Goal: Task Accomplishment & Management: Use online tool/utility

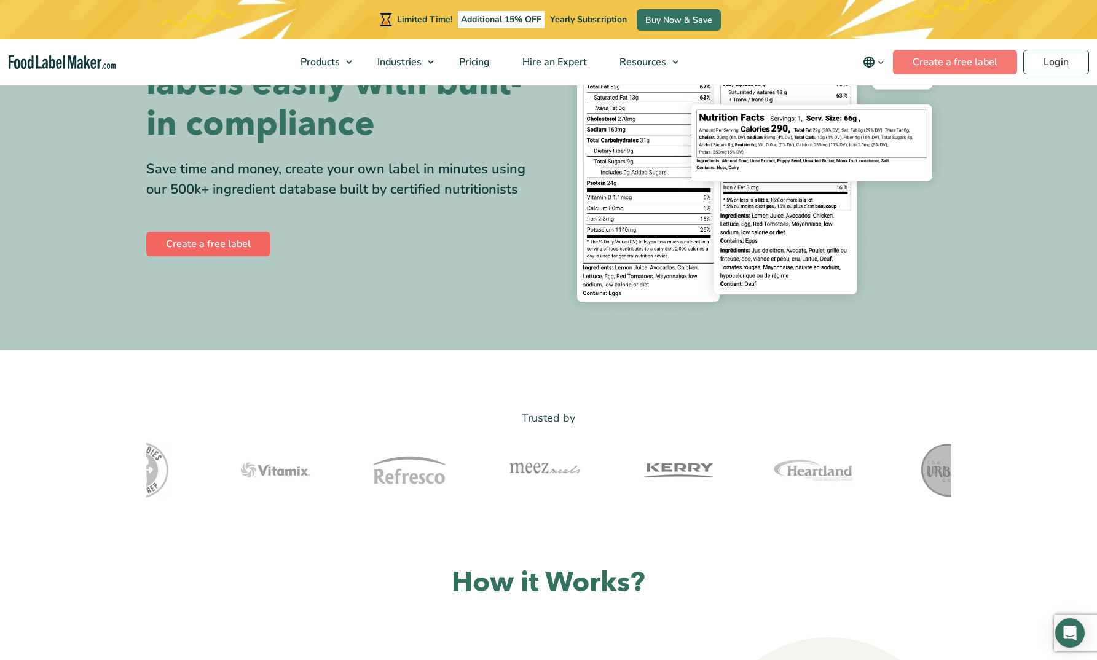
click at [240, 253] on link "Create a free label" at bounding box center [208, 244] width 124 height 25
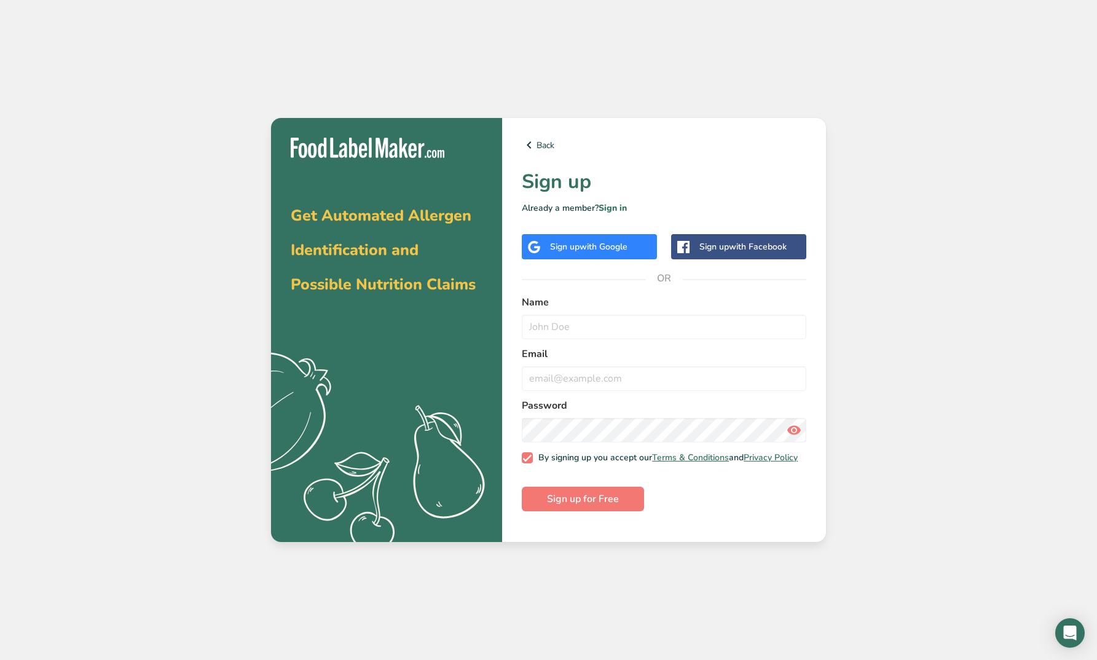
click at [627, 243] on span "with Google" at bounding box center [603, 247] width 48 height 12
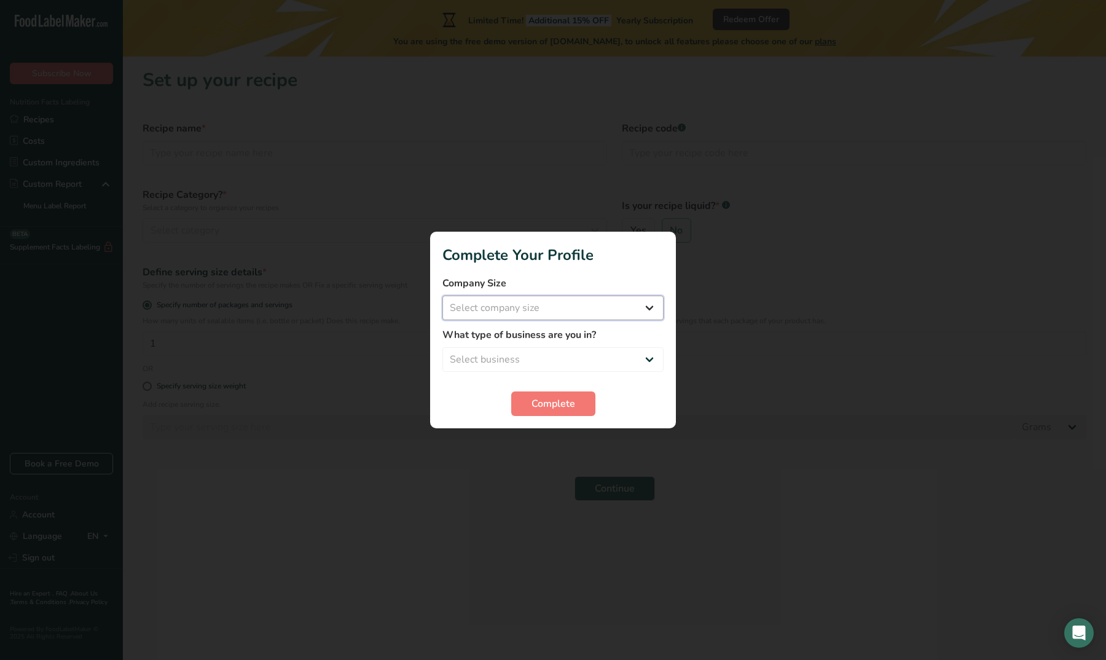
select select "1"
click at [563, 406] on span "Complete" at bounding box center [553, 403] width 44 height 15
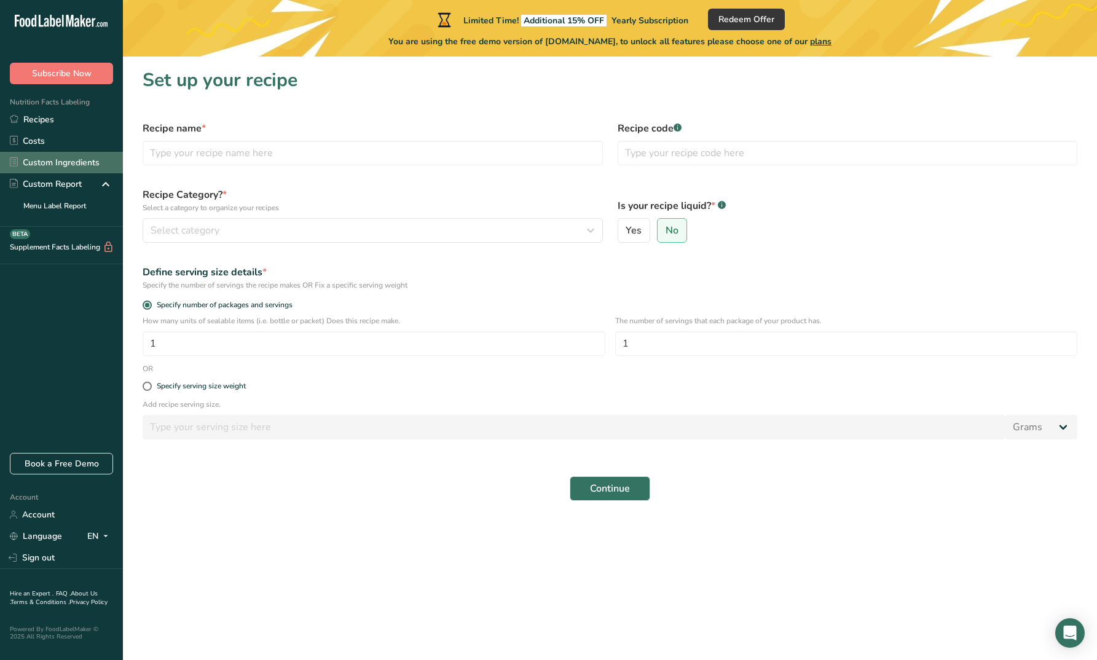
click at [101, 164] on link "Custom Ingredients" at bounding box center [61, 163] width 123 height 22
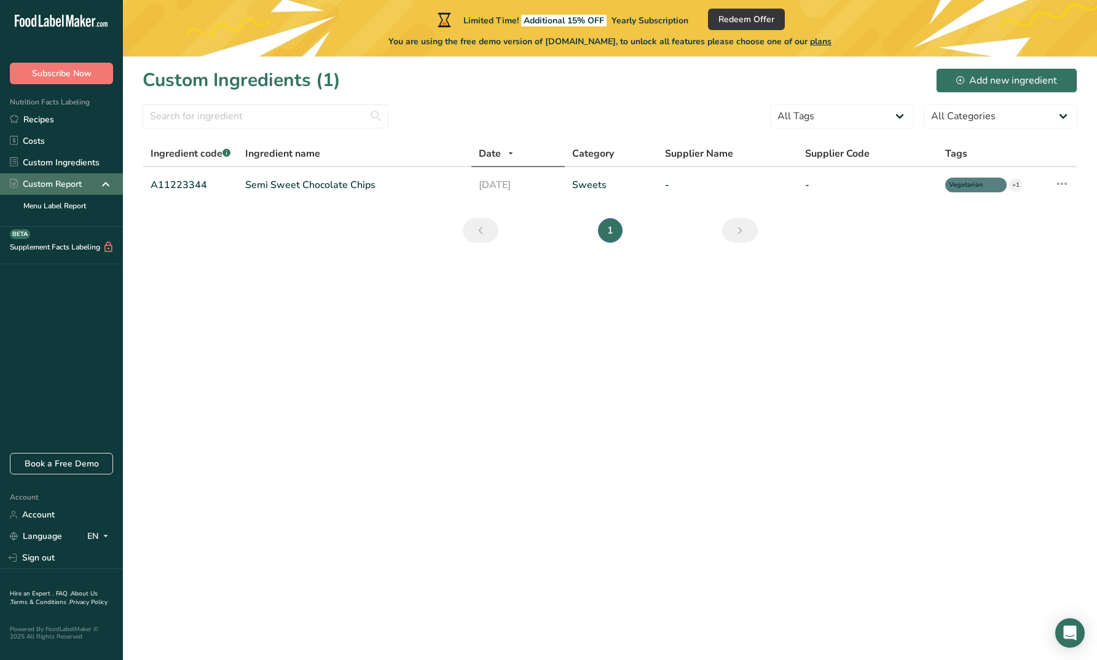
click at [99, 186] on icon at bounding box center [105, 184] width 15 height 22
click at [960, 77] on icon at bounding box center [960, 80] width 8 height 8
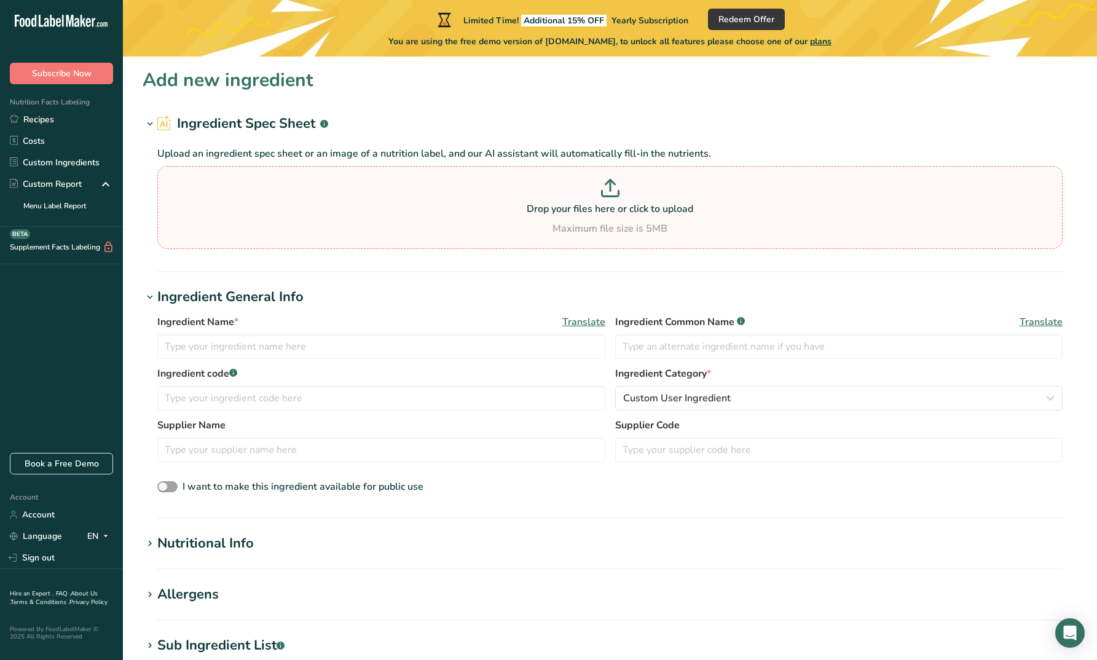
click at [337, 201] on p at bounding box center [609, 190] width 899 height 23
click at [337, 201] on input "Drop your files here or click to upload Maximum file size is 5MB" at bounding box center [609, 207] width 905 height 83
click at [581, 203] on p "Drop your files here or click to upload" at bounding box center [609, 209] width 899 height 15
click at [581, 203] on input "Drop your files here or click to upload Maximum file size is 5MB" at bounding box center [609, 207] width 905 height 83
click at [603, 275] on section "Add new ingredient Ingredient Spec Sheet .a-a{fill:#347362;}.b-a{fill:#fff;} Up…" at bounding box center [610, 521] width 974 height 928
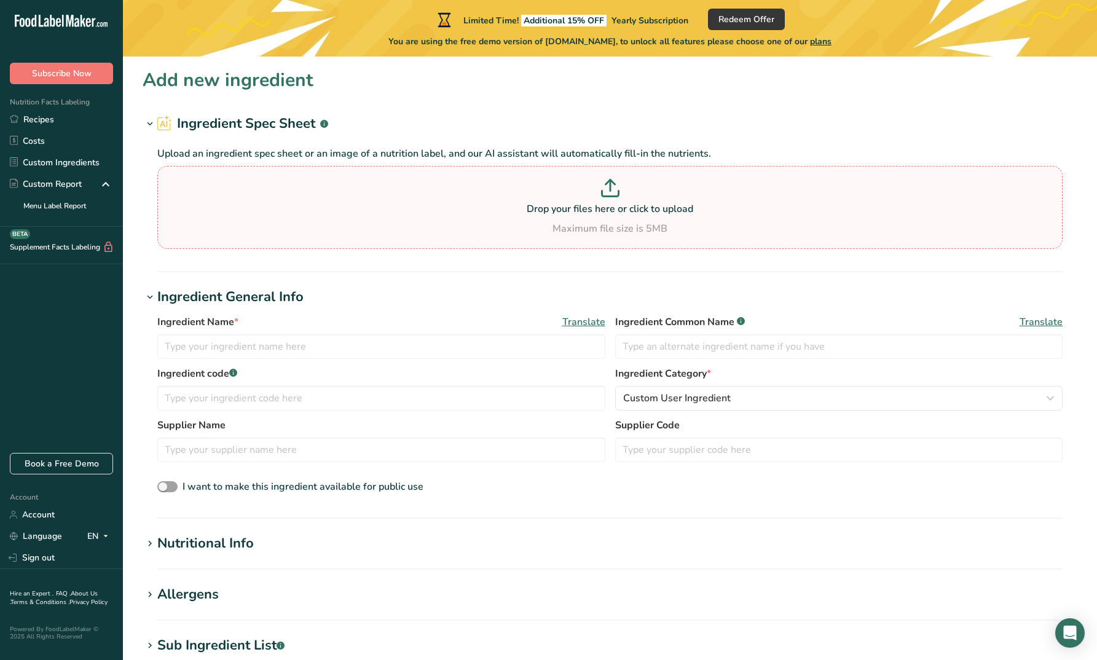
click at [603, 197] on p at bounding box center [609, 190] width 899 height 23
click at [603, 197] on input "Drop your files here or click to upload Maximum file size is 5MB" at bounding box center [609, 207] width 905 height 83
type input "C:\fakepath\Vanta_Specs .pdf"
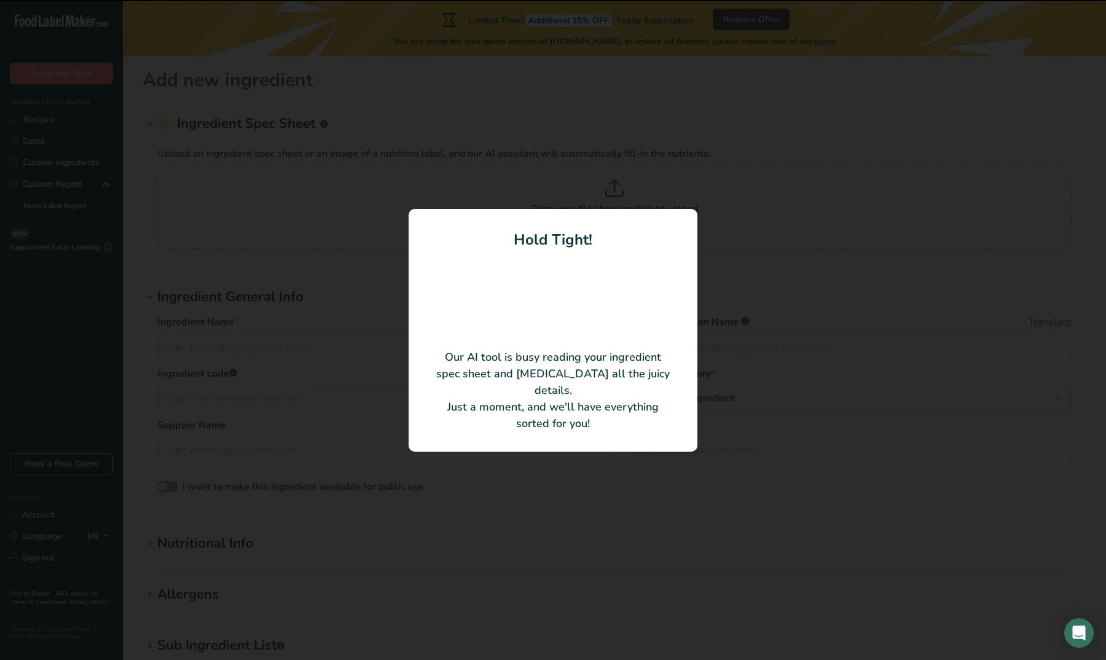
type input "Pectin Square"
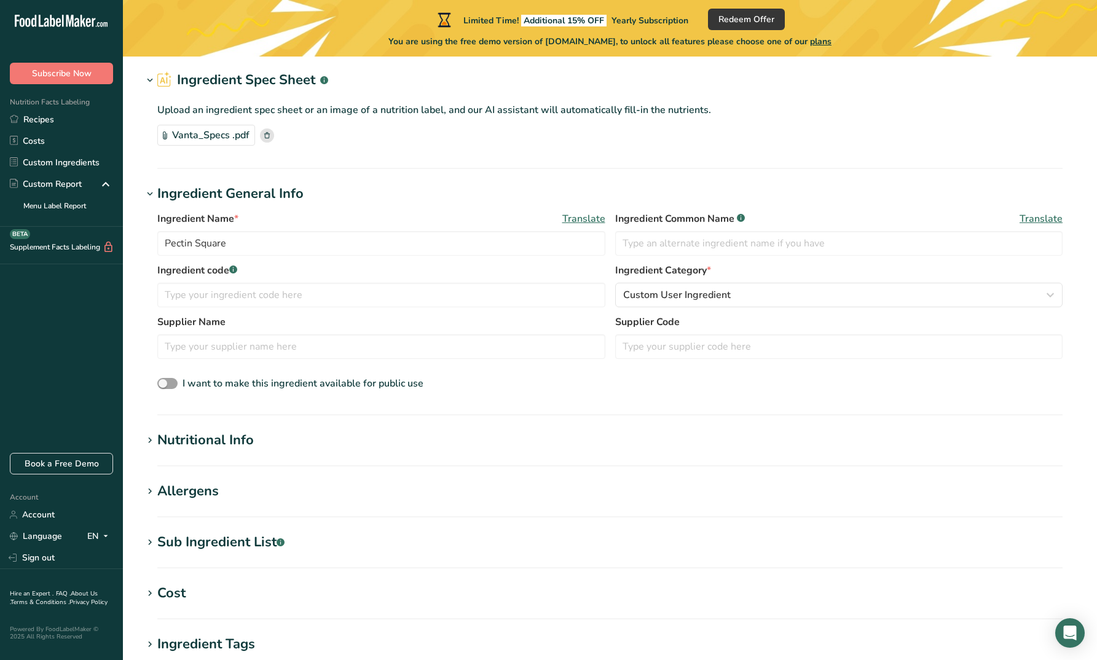
scroll to position [58, 0]
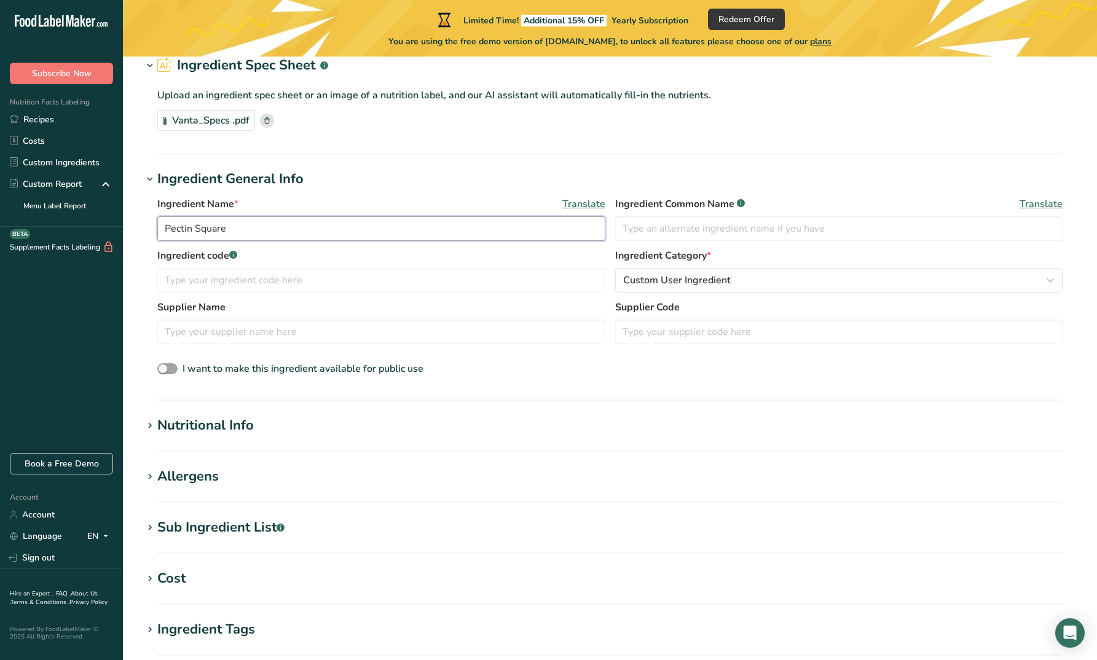
click at [367, 232] on input "Pectin Square" at bounding box center [381, 228] width 448 height 25
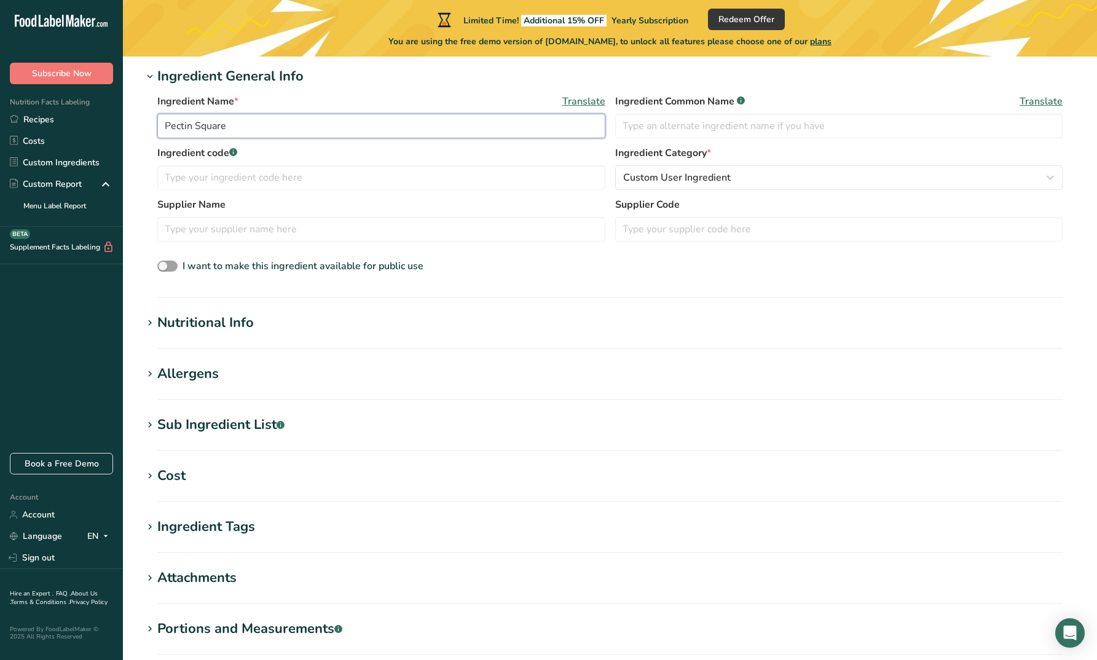
scroll to position [240, 0]
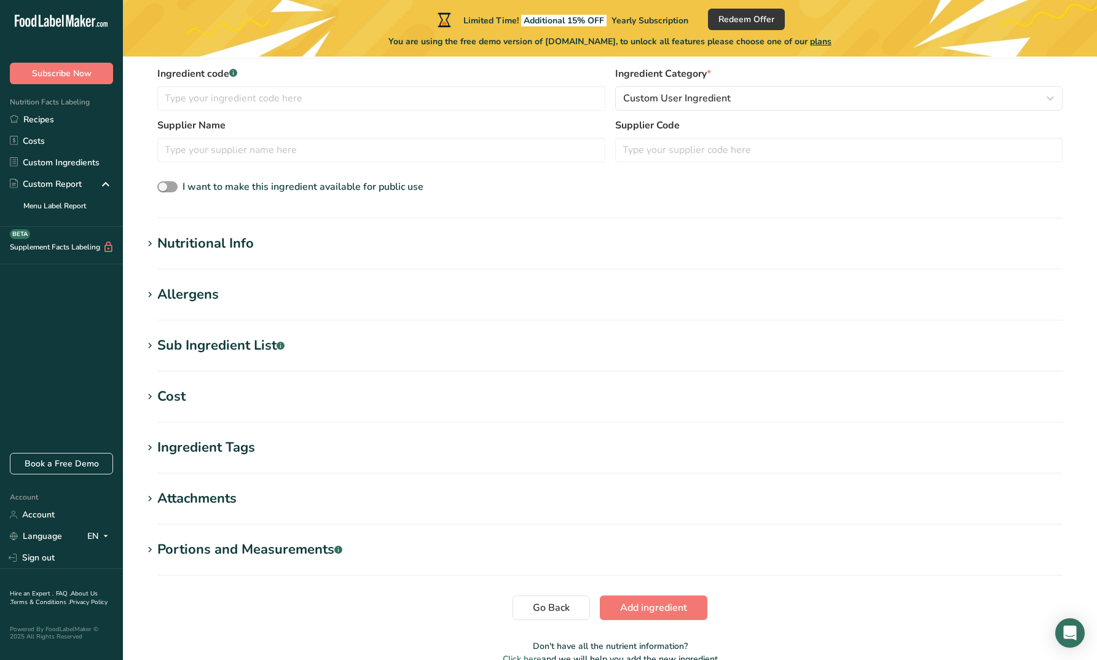
click at [362, 241] on h1 "Nutritional Info" at bounding box center [610, 243] width 934 height 20
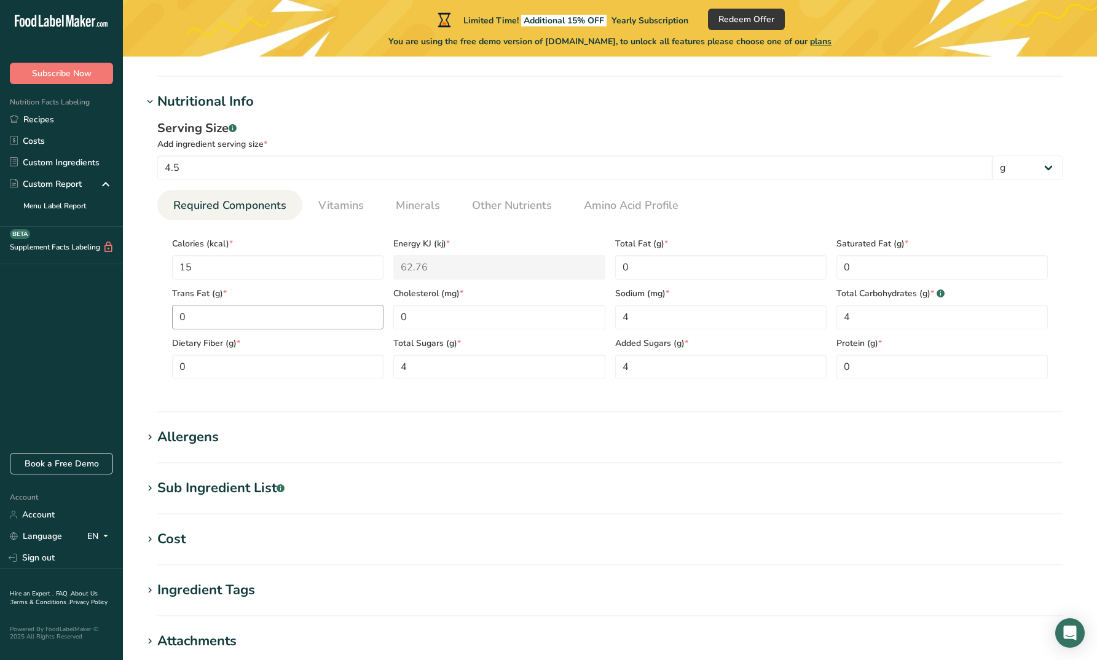
scroll to position [382, 0]
click at [348, 217] on link "Vitamins" at bounding box center [340, 205] width 55 height 31
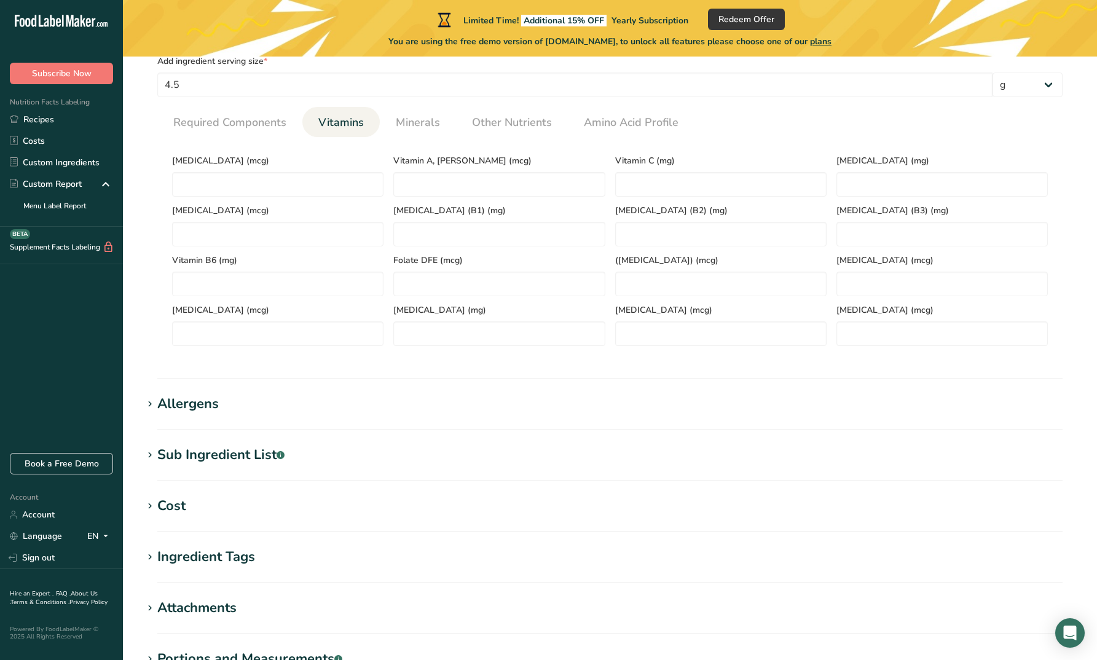
scroll to position [466, 0]
click at [891, 278] on B12 "number" at bounding box center [941, 283] width 211 height 25
click at [885, 237] on \(B3\) "number" at bounding box center [941, 233] width 211 height 25
type \(B3\) "15"
click at [877, 283] on B12 "number" at bounding box center [941, 283] width 211 height 25
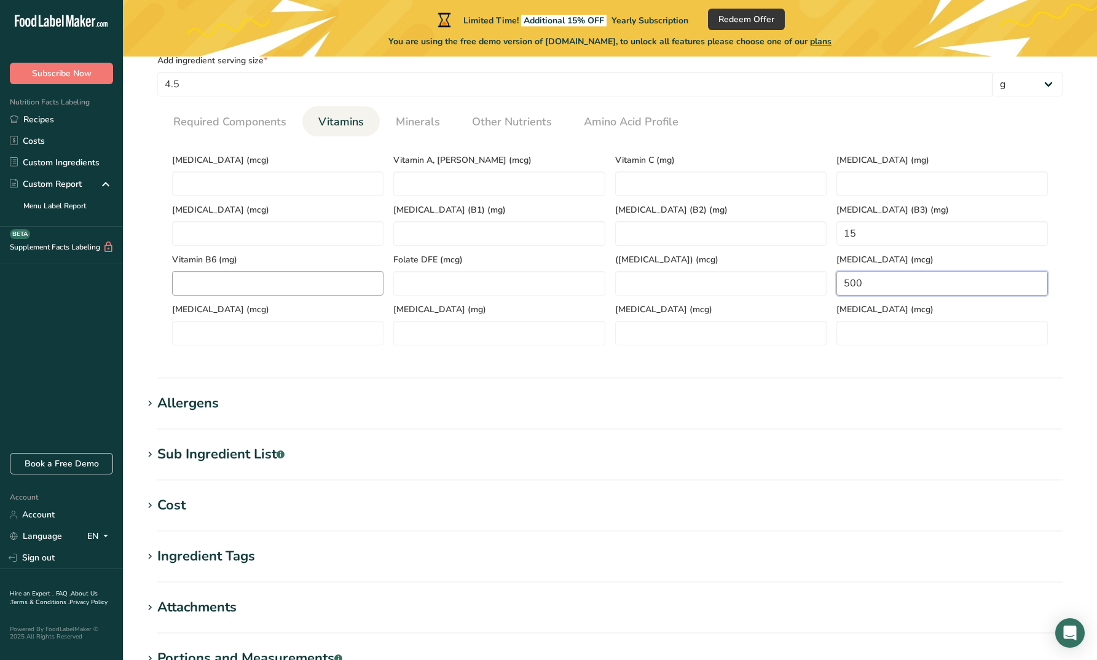
type B12 "500"
click at [335, 277] on B6 "number" at bounding box center [277, 283] width 211 height 25
type B6 "2"
click at [536, 388] on section "Add new ingredient Ingredient Spec Sheet .a-a{fill:#347362;}.b-a{fill:#fff;} Up…" at bounding box center [610, 192] width 974 height 1203
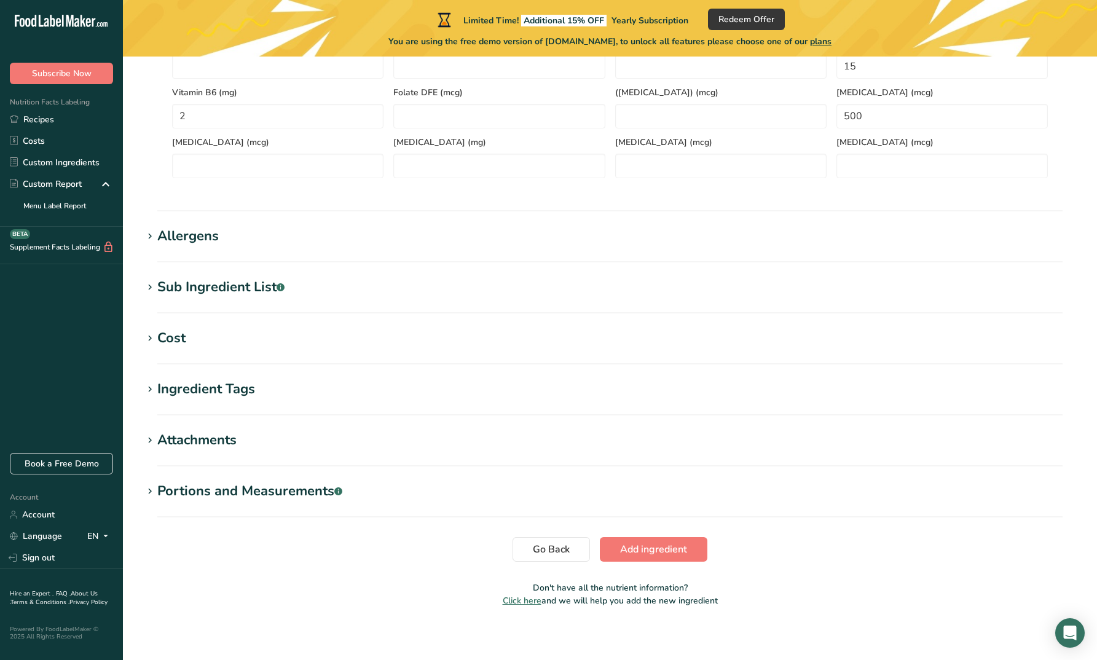
scroll to position [638, 0]
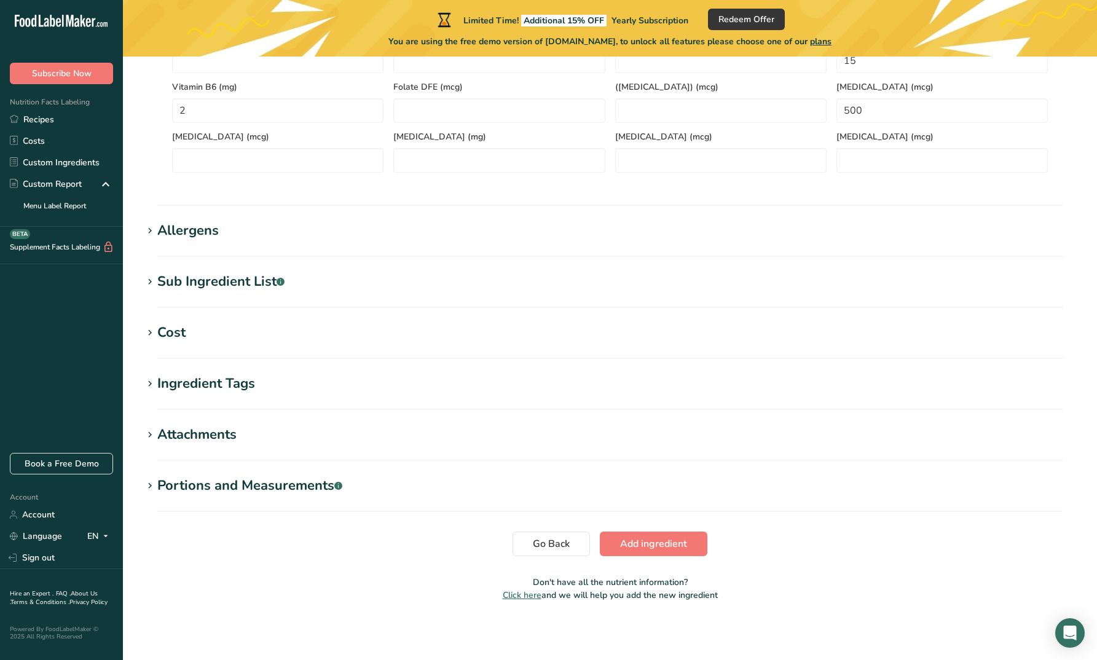
click at [549, 237] on h1 "Allergens" at bounding box center [610, 231] width 934 height 20
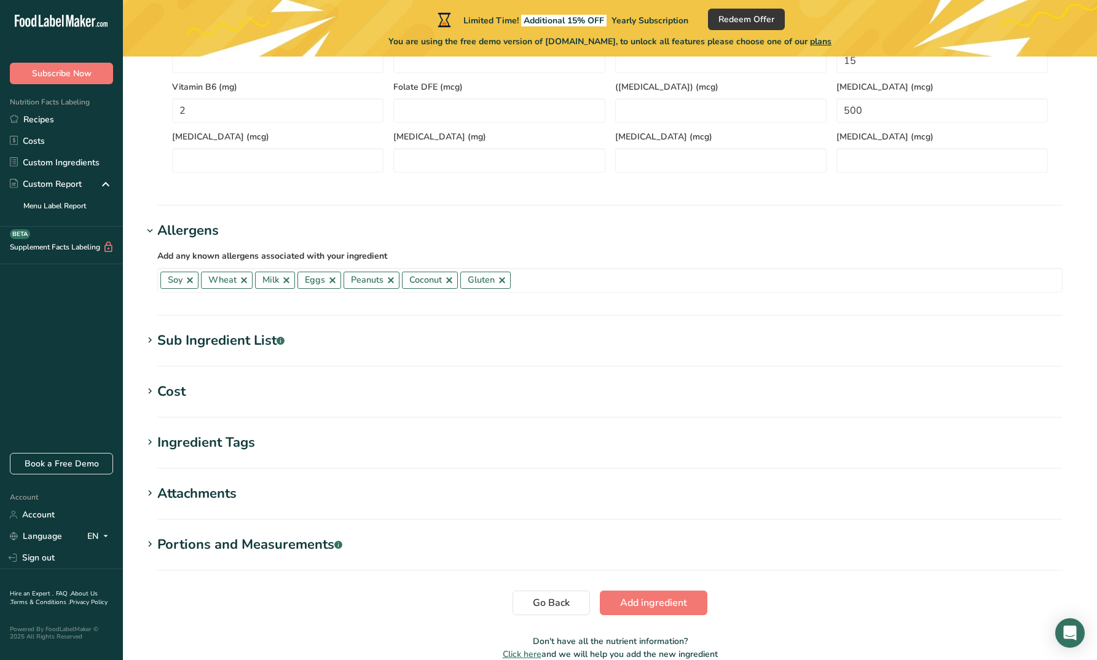
click at [434, 202] on section "Nutritional Info Serving Size .a-a{fill:#347362;}.b-a{fill:#fff;} Add ingredien…" at bounding box center [610, 20] width 934 height 370
click at [434, 221] on h1 "Allergens" at bounding box center [610, 231] width 934 height 20
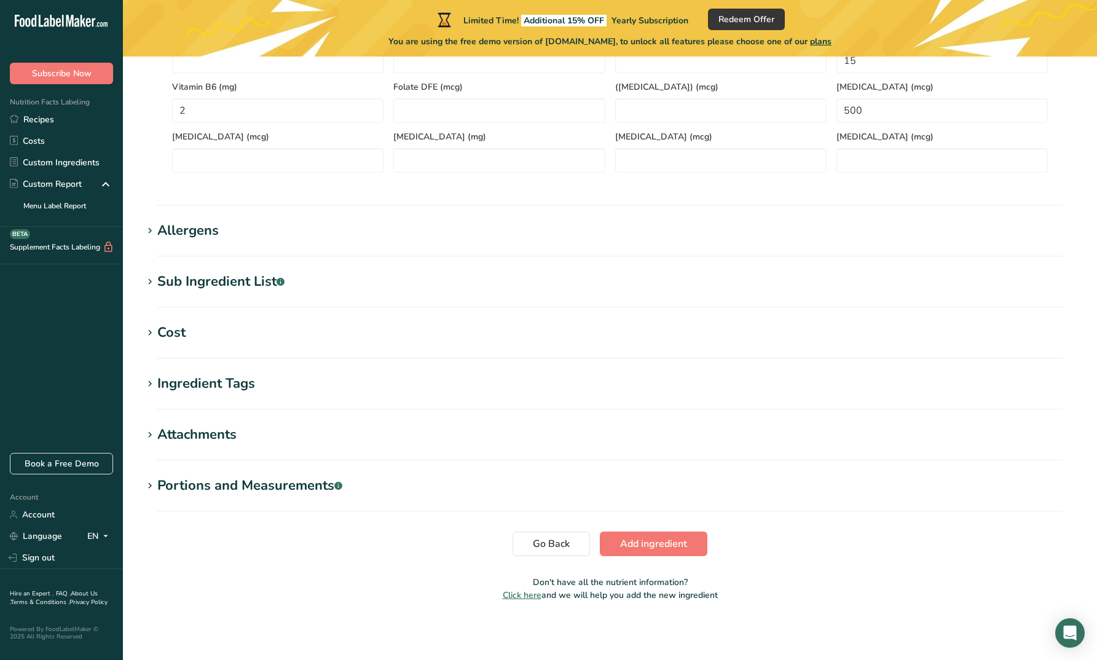
click at [373, 274] on h1 "Sub Ingredient List .a-a{fill:#347362;}.b-a{fill:#fff;}" at bounding box center [610, 282] width 934 height 20
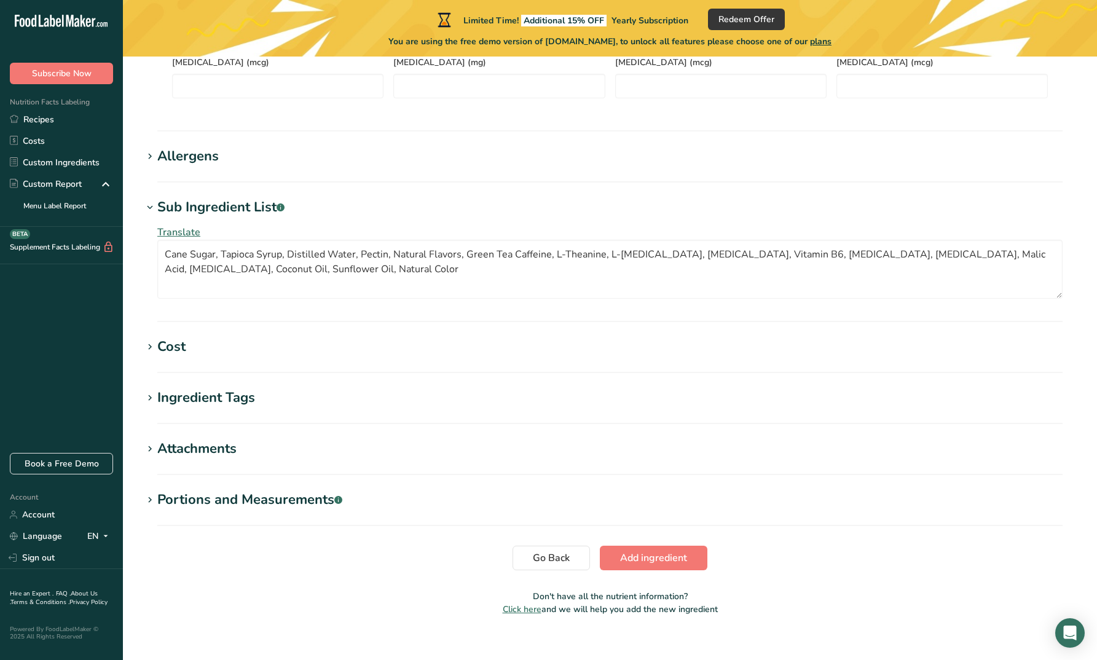
scroll to position [713, 0]
click at [350, 345] on h1 "Cost" at bounding box center [610, 346] width 934 height 20
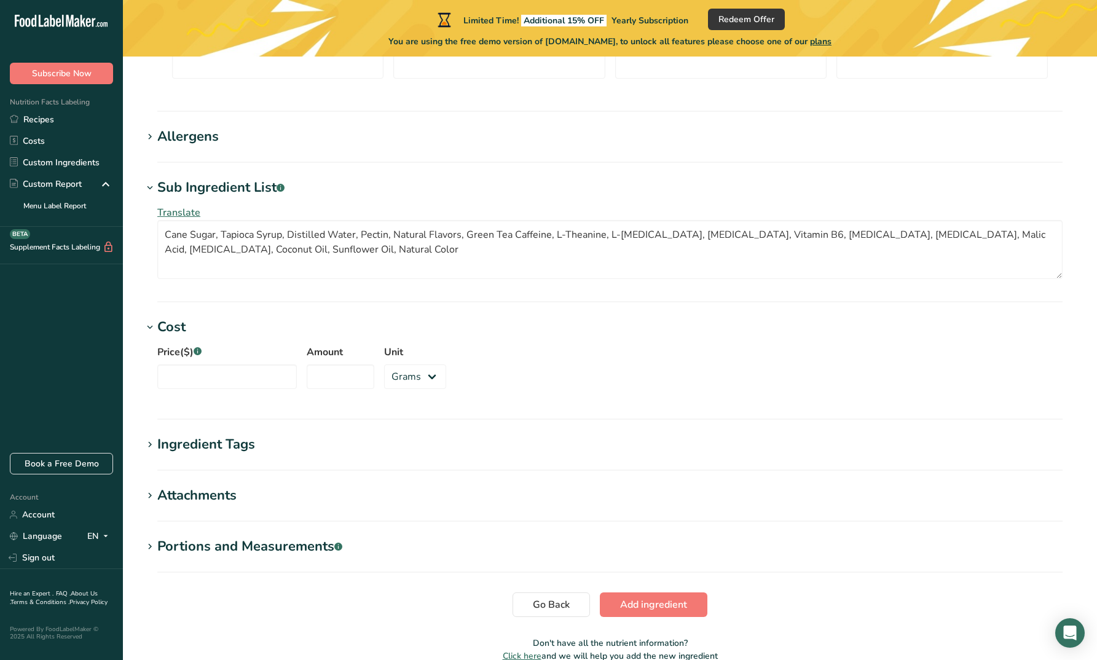
scroll to position [751, 0]
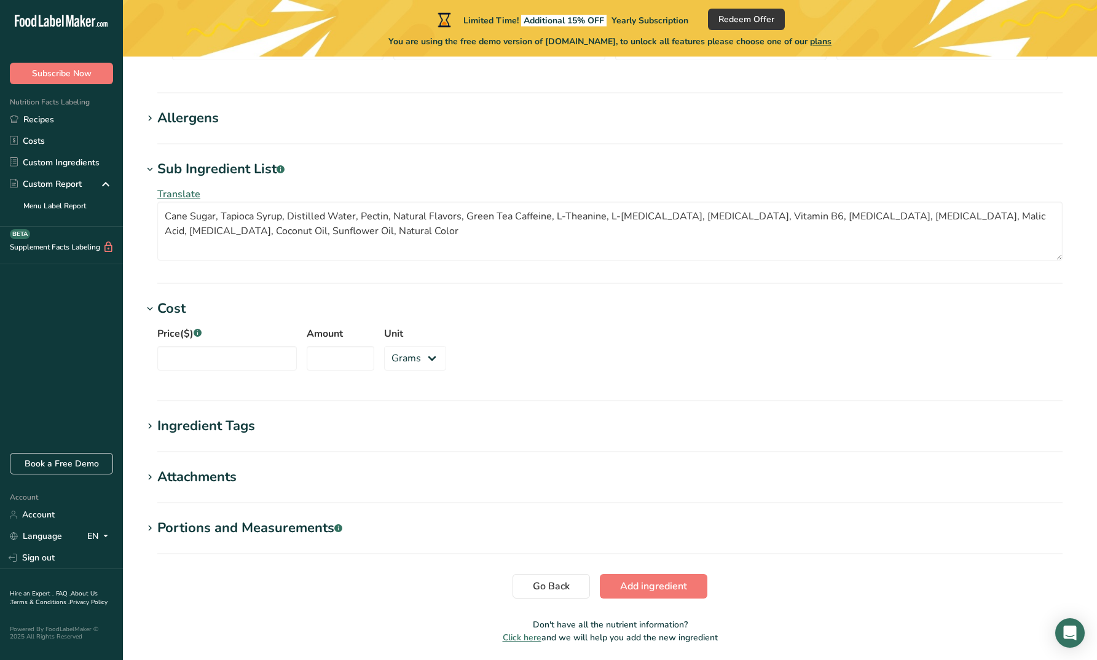
click at [339, 300] on h1 "Cost" at bounding box center [610, 309] width 934 height 20
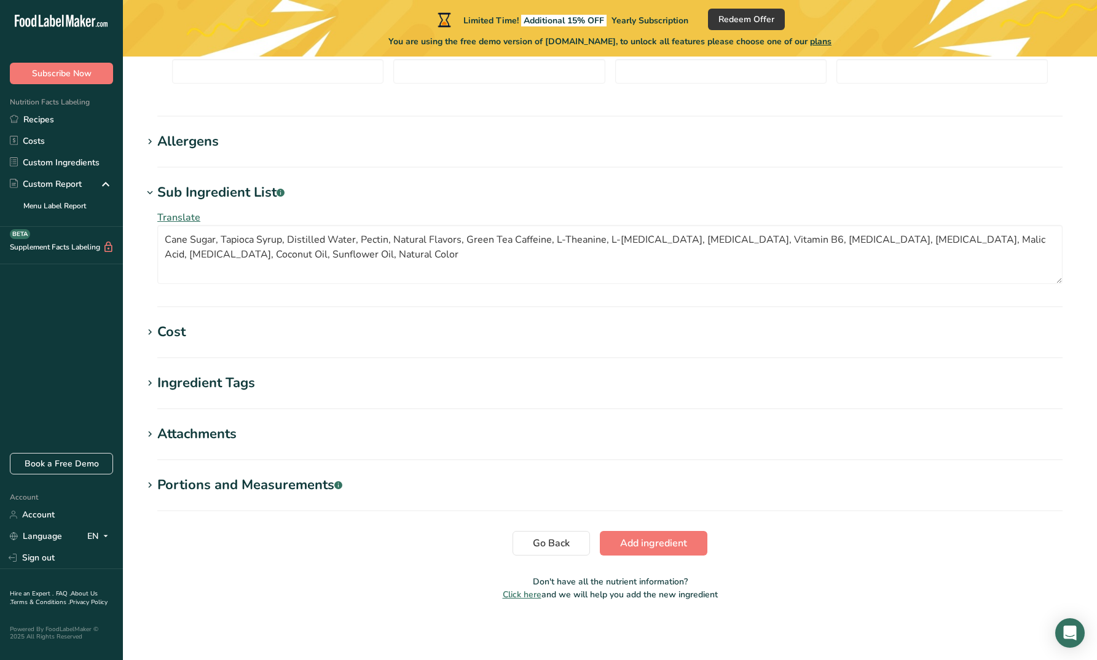
click at [322, 374] on h1 "Ingredient Tags" at bounding box center [610, 383] width 934 height 20
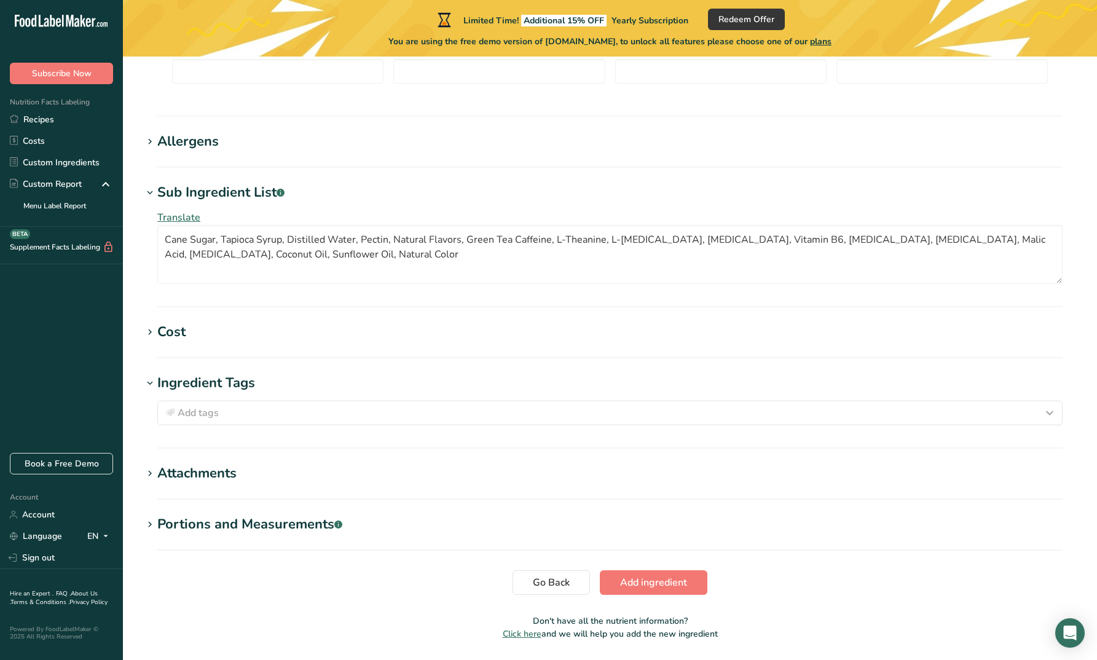
click at [322, 380] on h1 "Ingredient Tags" at bounding box center [610, 383] width 934 height 20
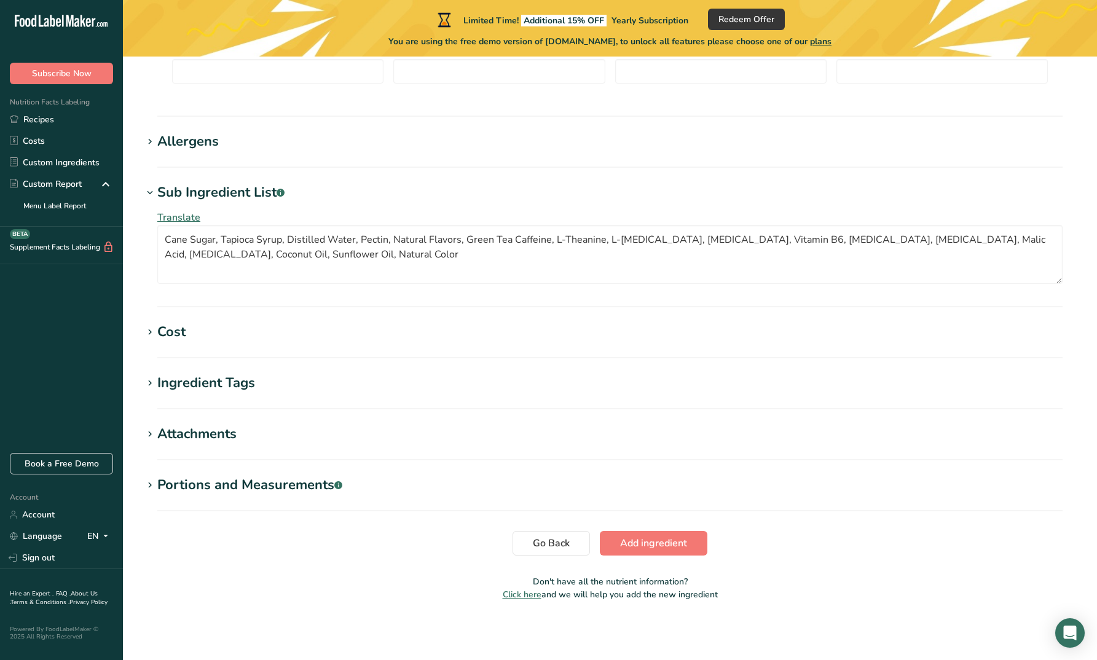
click at [318, 438] on h1 "Attachments" at bounding box center [610, 434] width 934 height 20
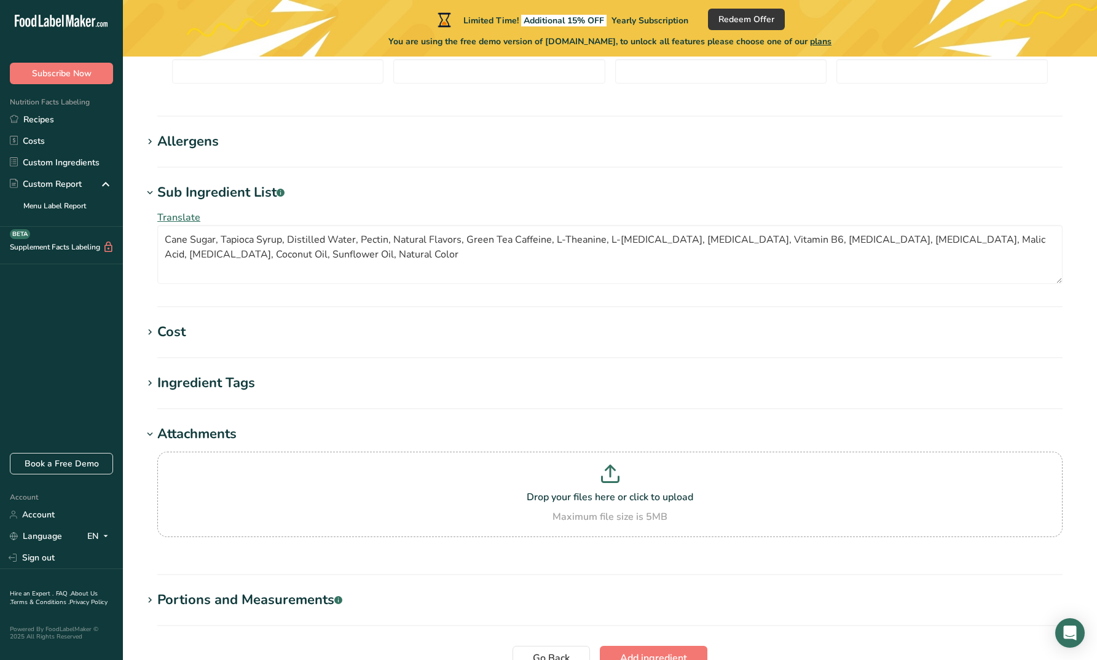
click at [318, 438] on h1 "Attachments" at bounding box center [610, 434] width 934 height 20
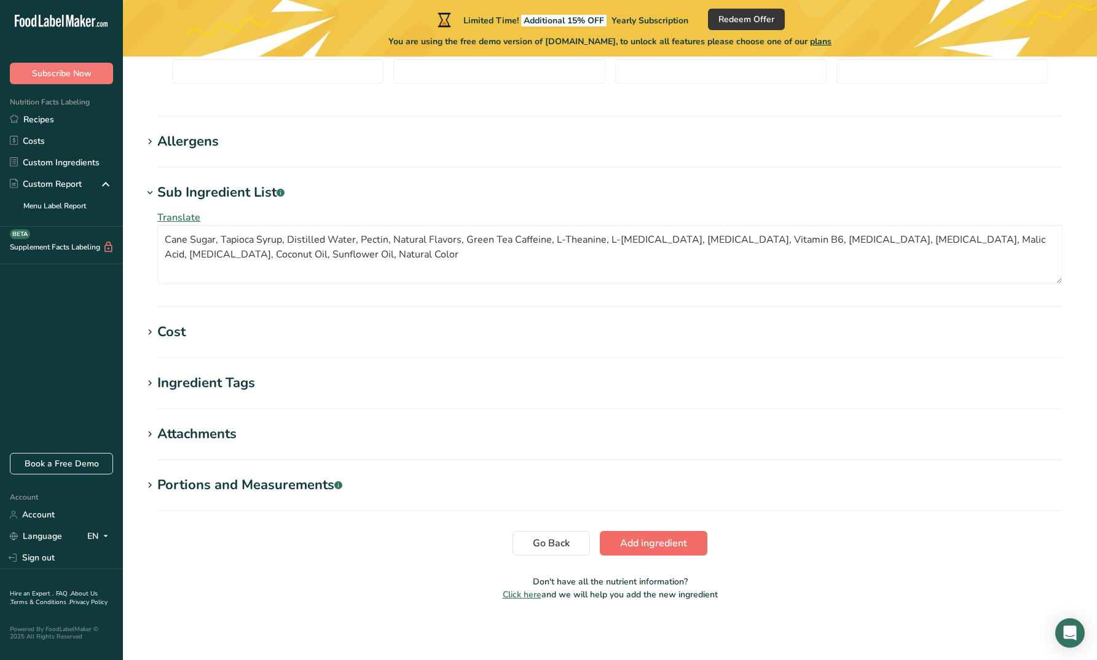
click at [632, 538] on span "Add ingredient" at bounding box center [653, 543] width 67 height 15
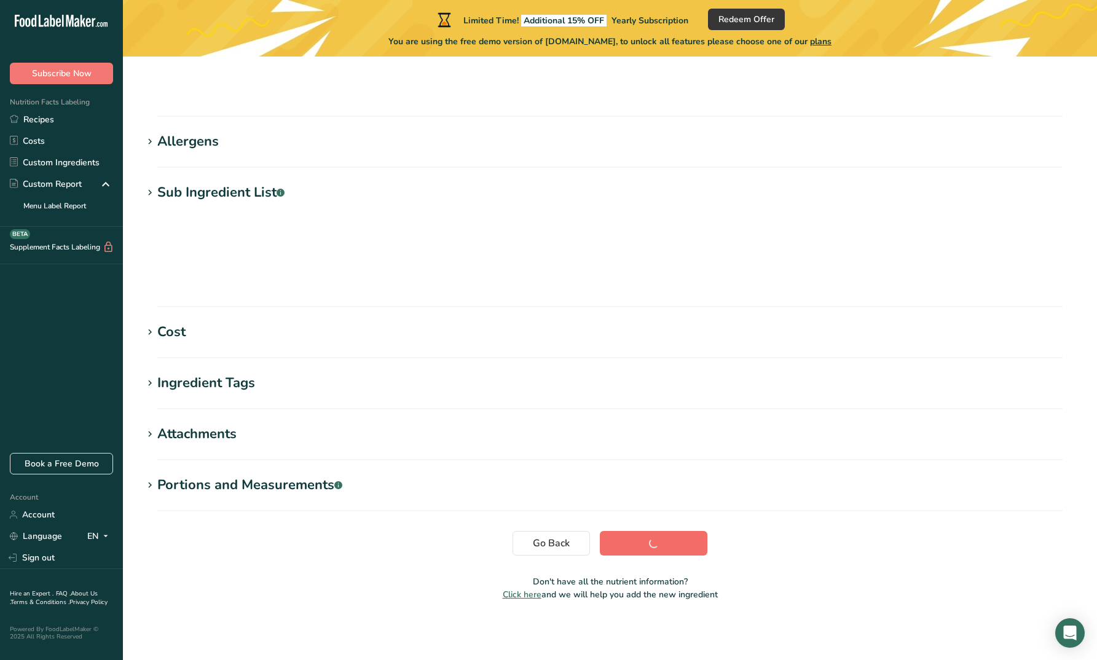
scroll to position [47, 0]
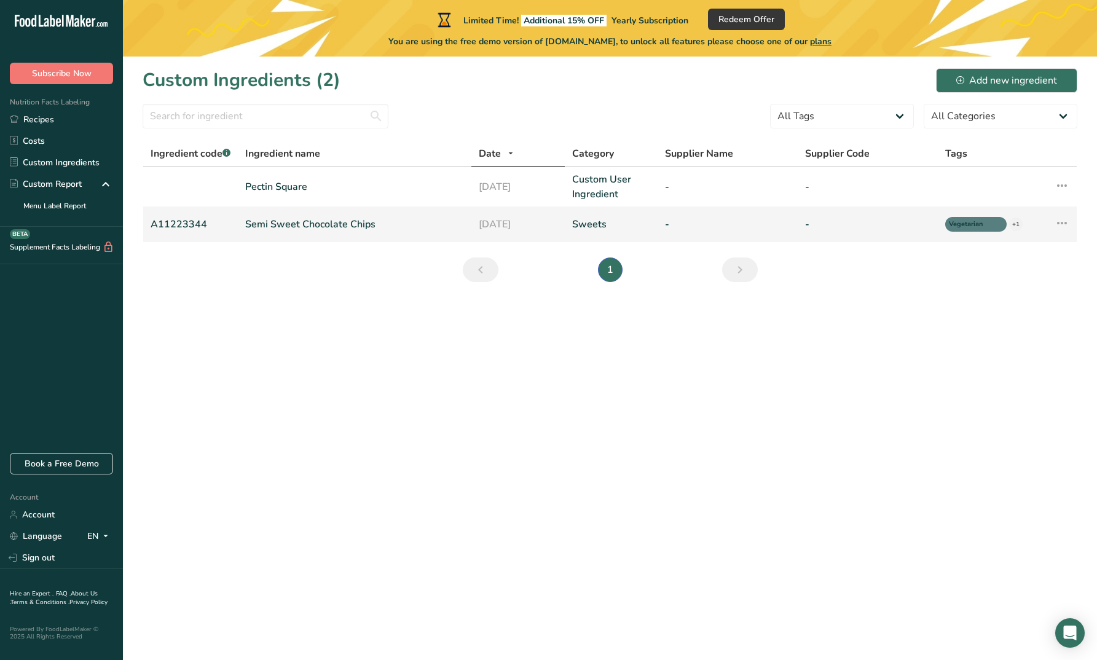
click at [1070, 221] on td "Edit Ingredient Duplicate Ingredient Delete Ingredient Activity History" at bounding box center [1053, 224] width 47 height 36
click at [1064, 222] on icon at bounding box center [1061, 223] width 15 height 22
click at [1050, 319] on button "Delete Ingredient" at bounding box center [1009, 311] width 120 height 31
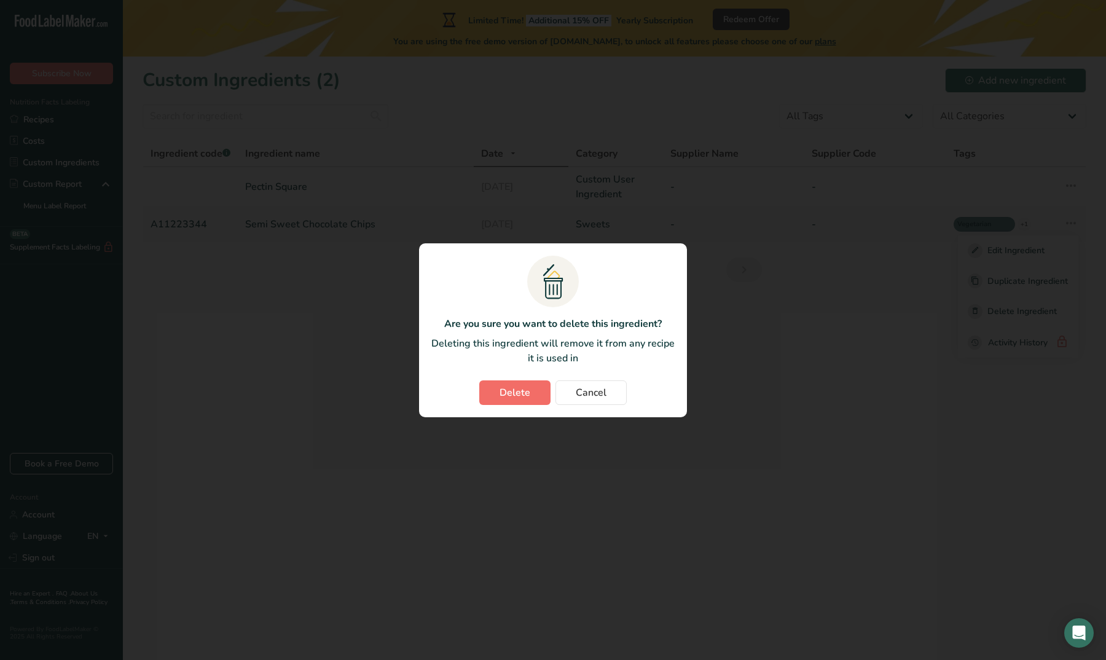
click at [534, 394] on button "Delete" at bounding box center [514, 392] width 71 height 25
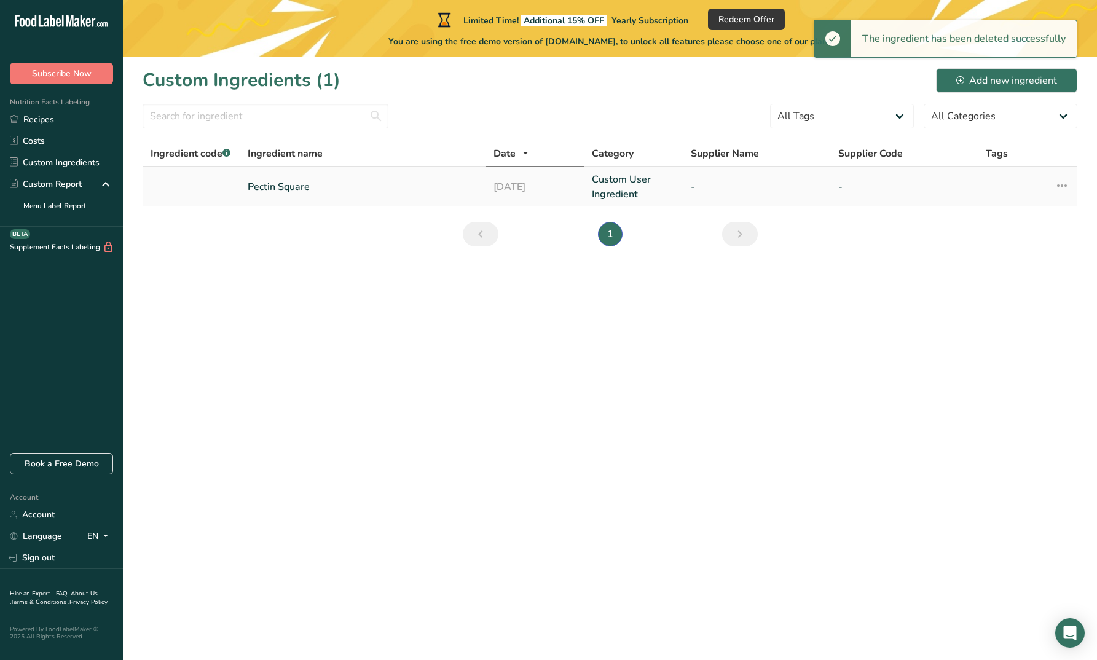
click at [630, 186] on link "Custom User Ingredient" at bounding box center [634, 186] width 84 height 29
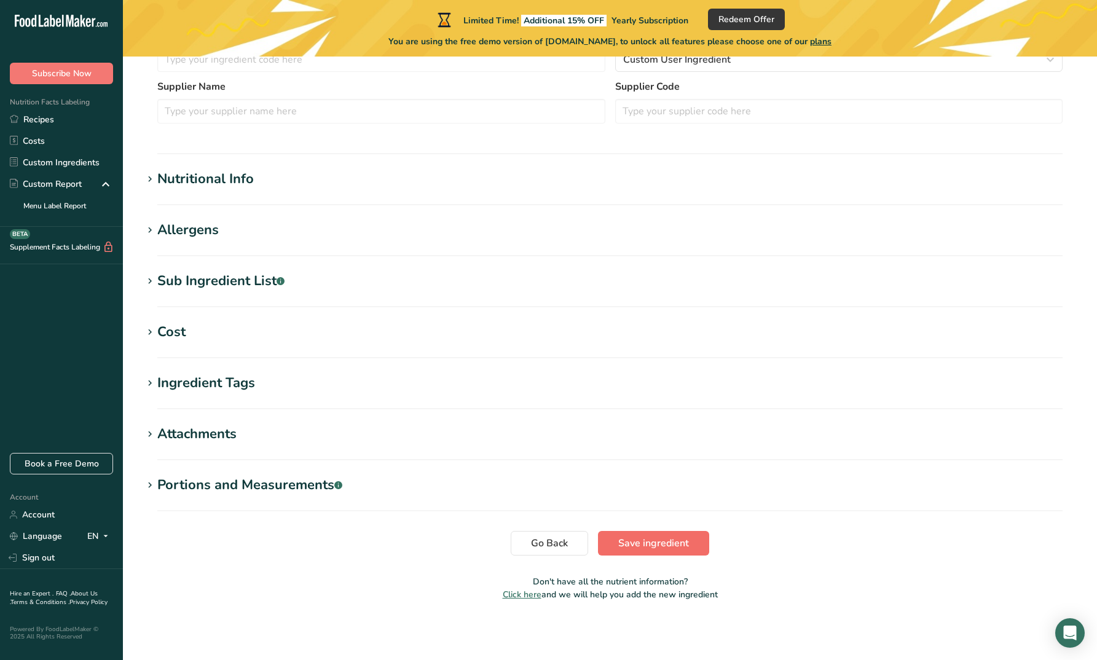
click at [632, 542] on span "Save ingredient" at bounding box center [653, 543] width 71 height 15
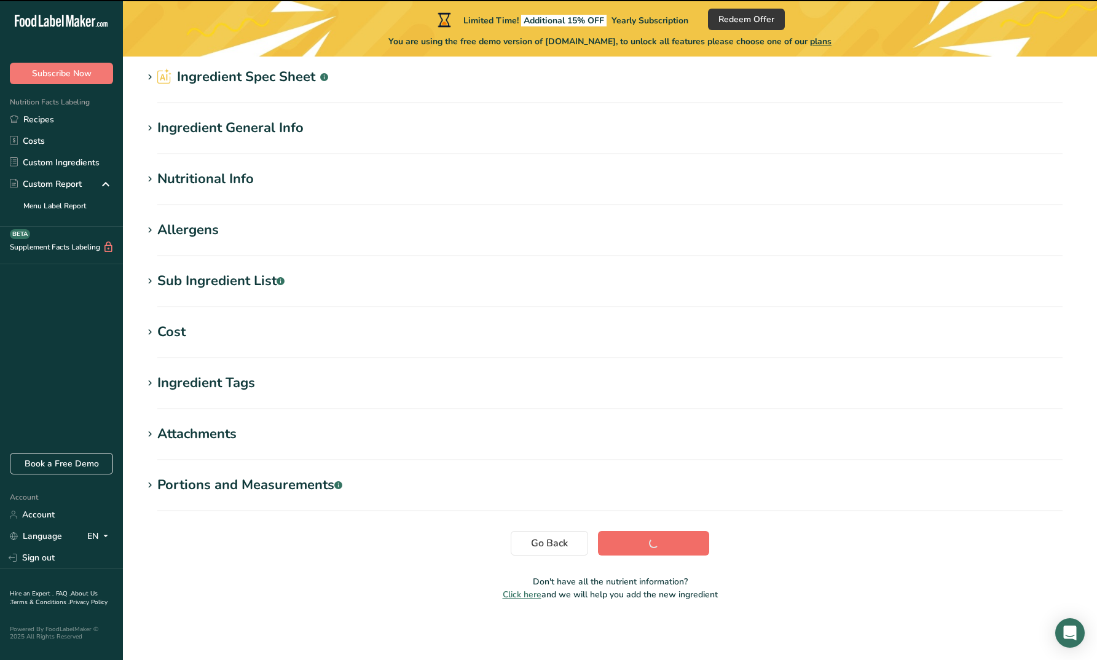
scroll to position [47, 0]
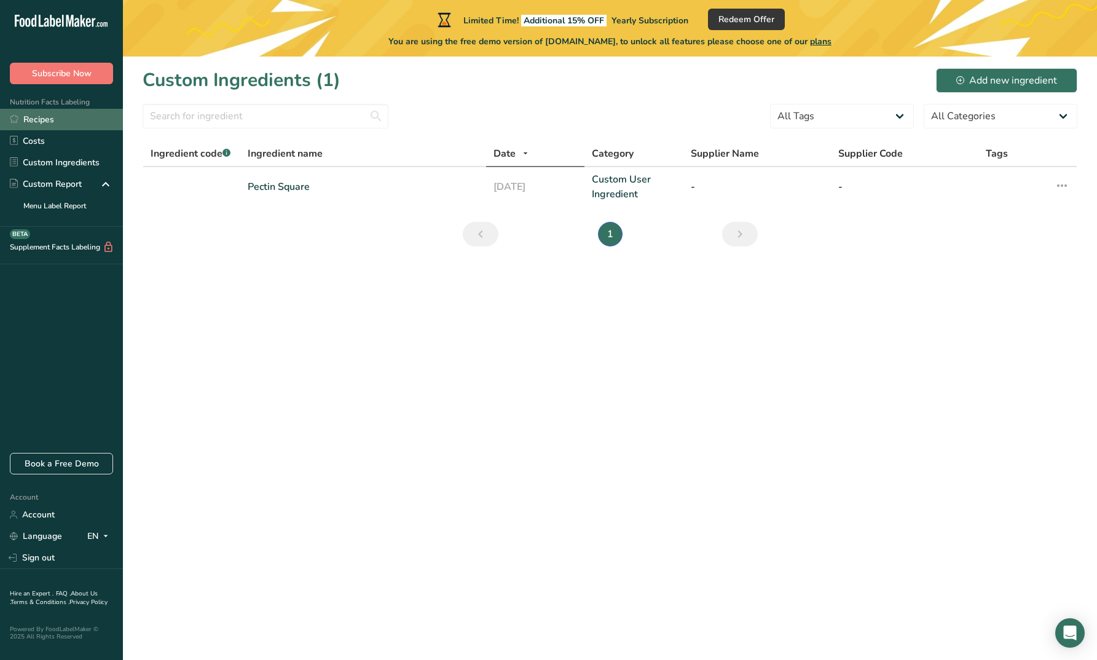
click at [56, 127] on link "Recipes" at bounding box center [61, 120] width 123 height 22
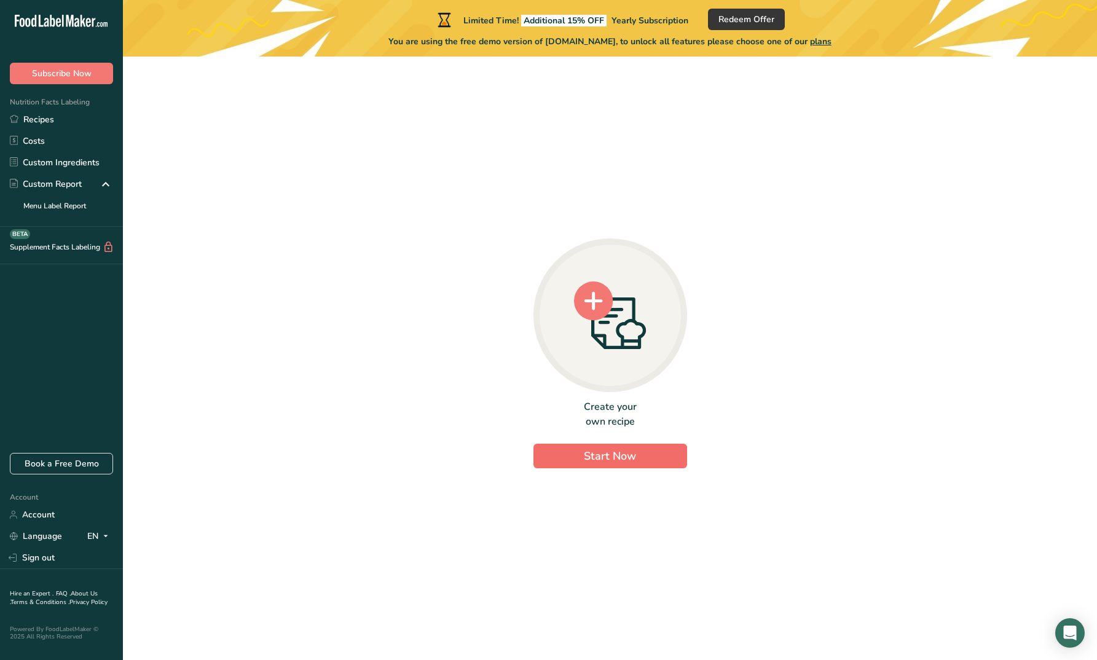
click at [607, 451] on span "Start Now" at bounding box center [610, 455] width 52 height 15
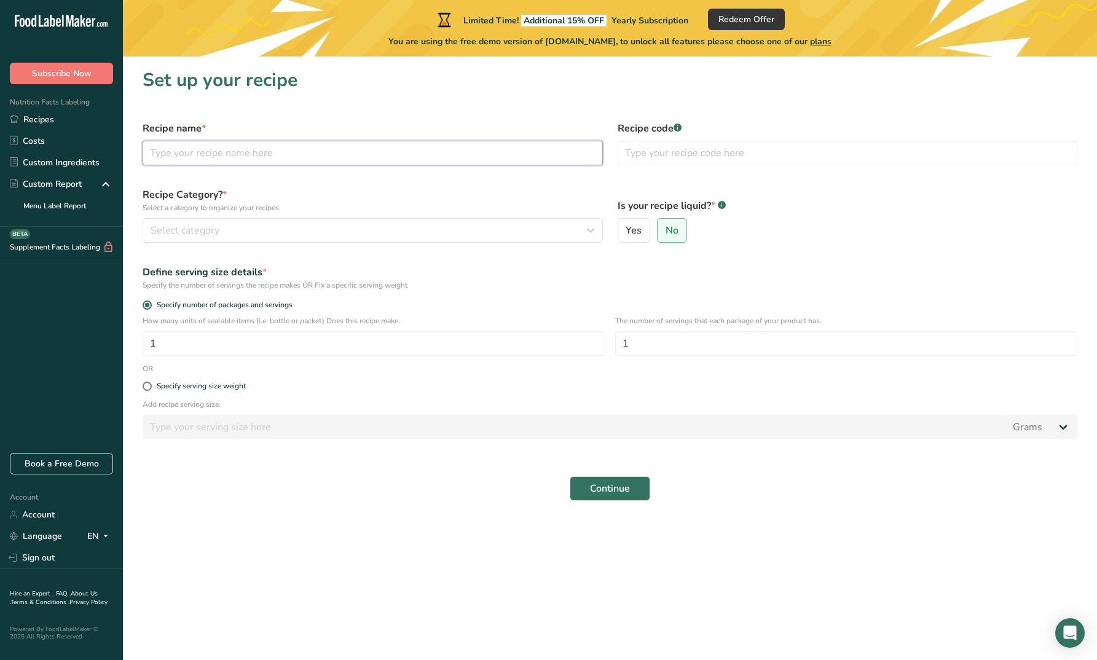
click at [362, 161] on input "text" at bounding box center [373, 153] width 460 height 25
click at [52, 139] on link "Costs" at bounding box center [61, 141] width 123 height 22
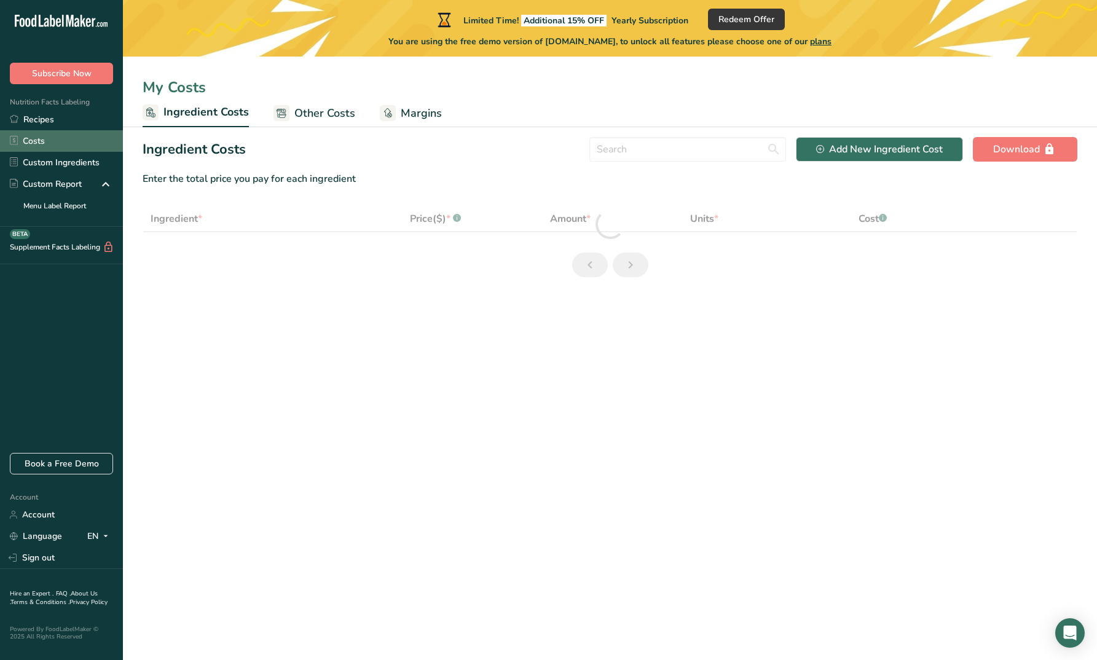
select select "1"
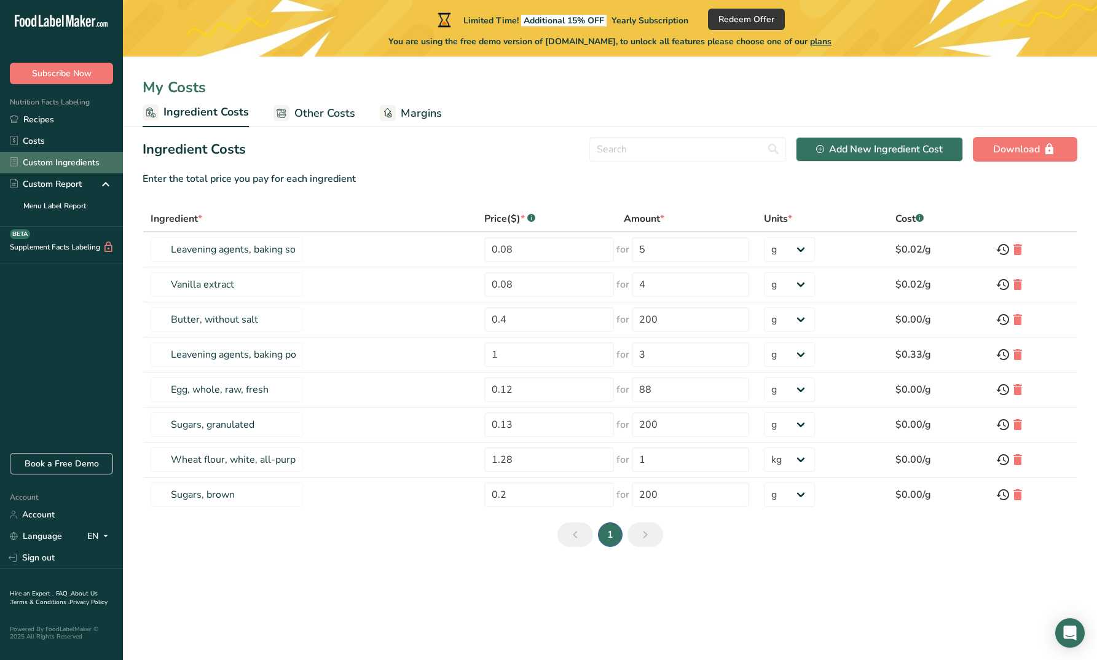
click at [61, 160] on link "Custom Ingredients" at bounding box center [61, 163] width 123 height 22
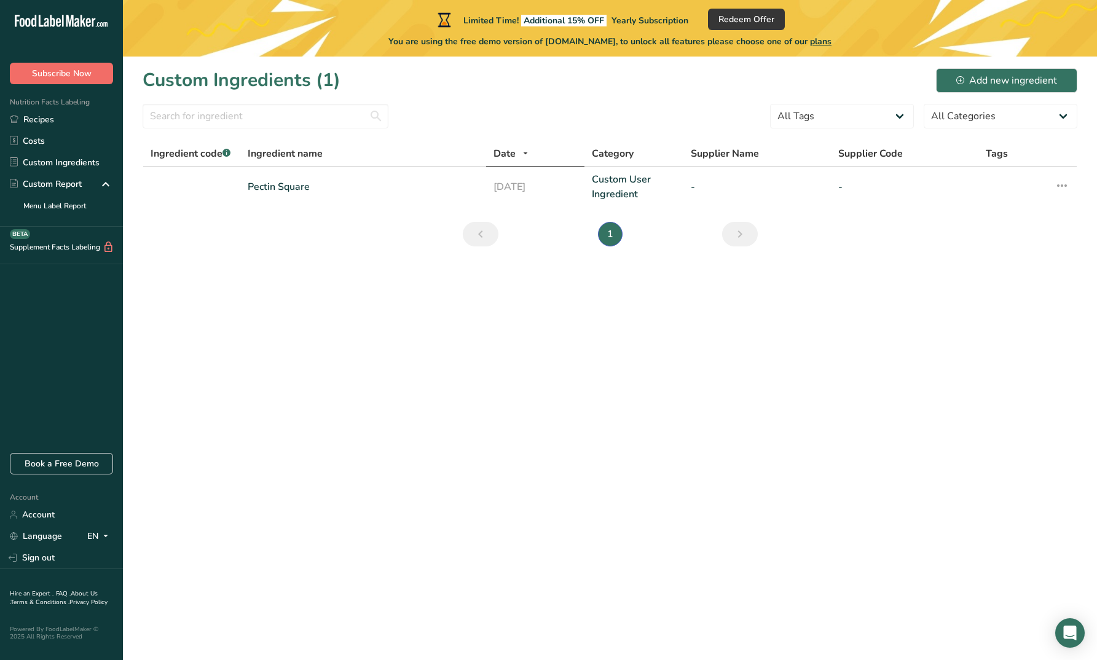
click at [70, 74] on span "Subscribe Now" at bounding box center [62, 73] width 60 height 13
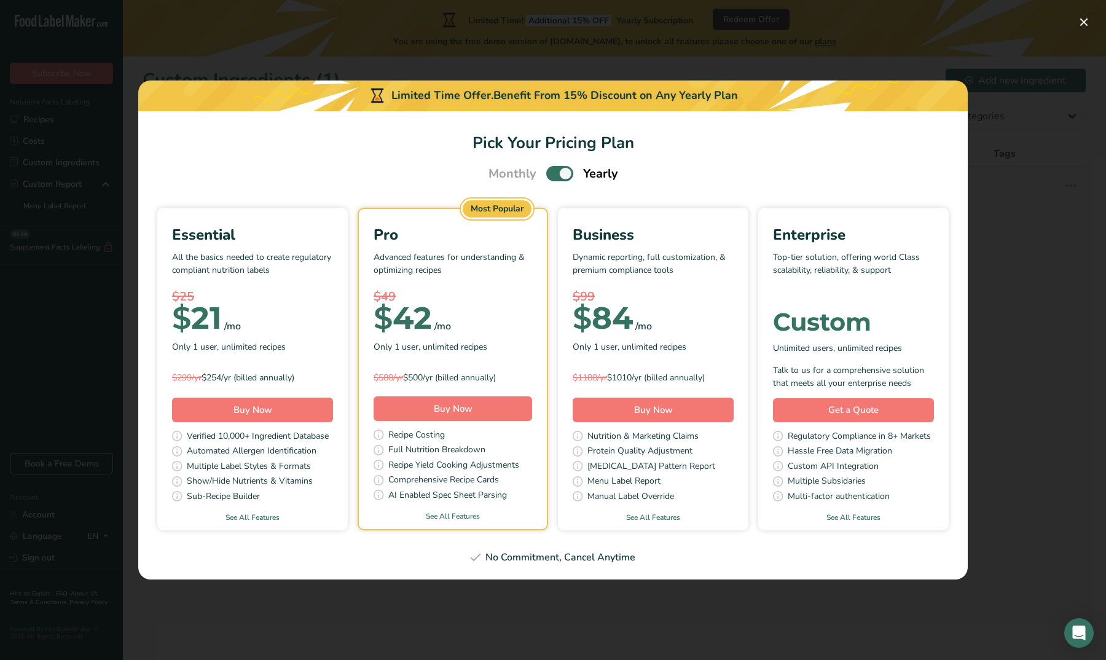
click at [567, 171] on span "Pick Your Pricing Plan Modal" at bounding box center [559, 173] width 27 height 15
click at [554, 171] on input "Pick Your Pricing Plan Modal" at bounding box center [550, 174] width 8 height 8
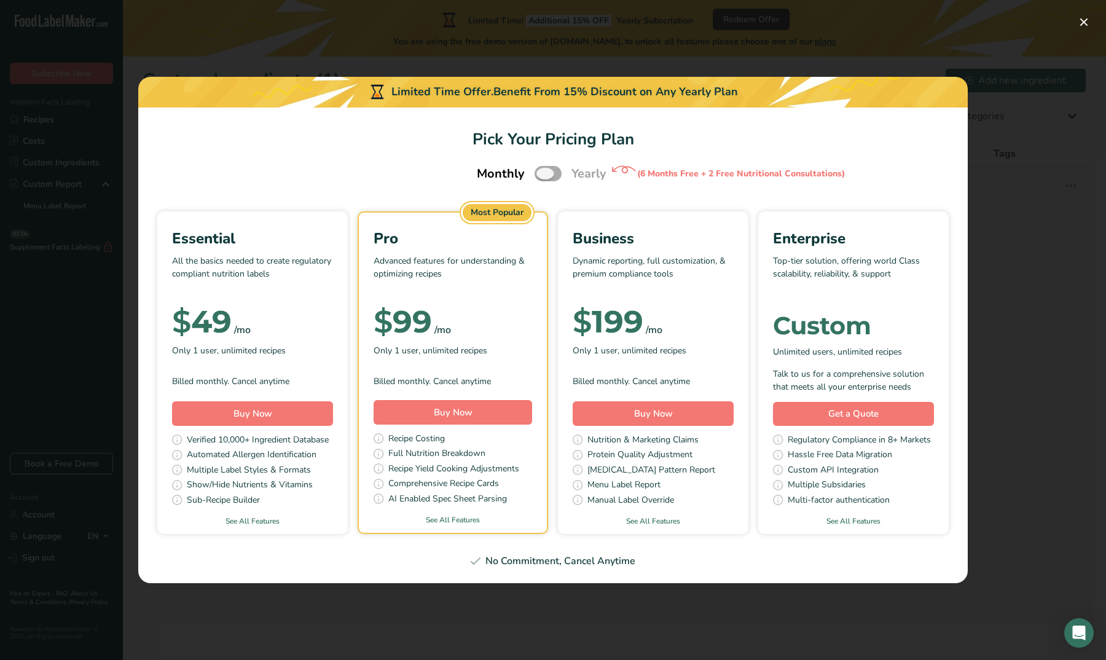
click at [546, 175] on span "Pick Your Pricing Plan Modal" at bounding box center [547, 173] width 27 height 15
click at [542, 175] on input "Pick Your Pricing Plan Modal" at bounding box center [538, 174] width 8 height 8
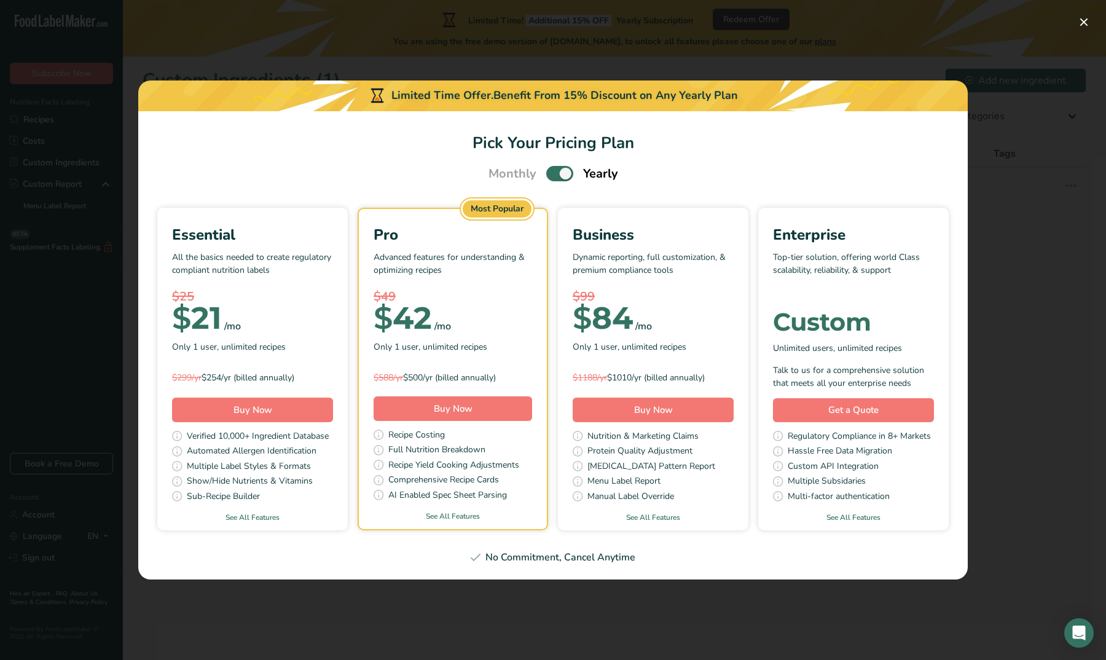
click at [546, 175] on span "Pick Your Pricing Plan Modal" at bounding box center [559, 173] width 27 height 15
click at [546, 175] on input "Pick Your Pricing Plan Modal" at bounding box center [550, 174] width 8 height 8
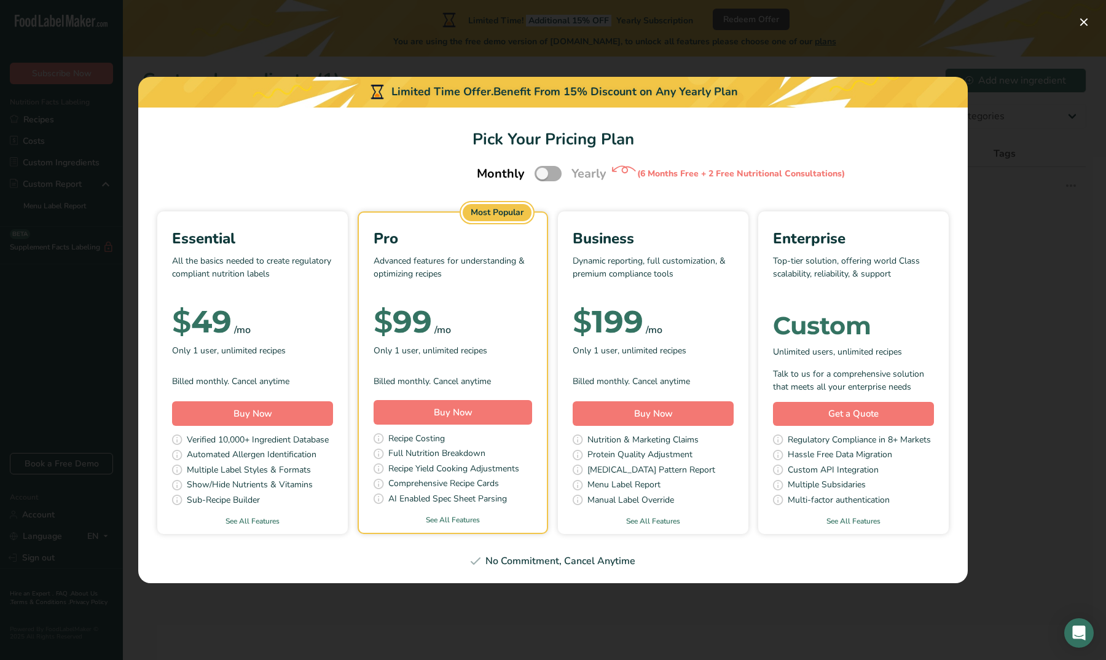
click at [546, 175] on span "Pick Your Pricing Plan Modal" at bounding box center [547, 173] width 27 height 15
click at [542, 175] on input "Pick Your Pricing Plan Modal" at bounding box center [538, 174] width 8 height 8
checkbox input "true"
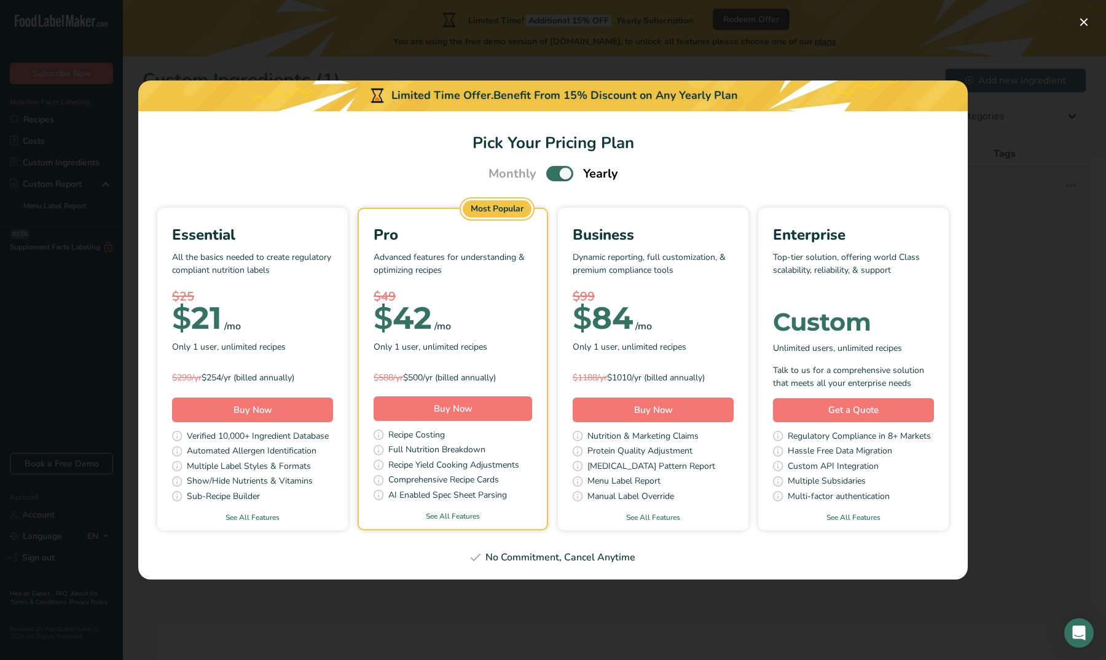
click at [1000, 92] on div "Pick Your Pricing Plan Modal" at bounding box center [553, 330] width 1106 height 660
